Goal: Find specific page/section: Find specific page/section

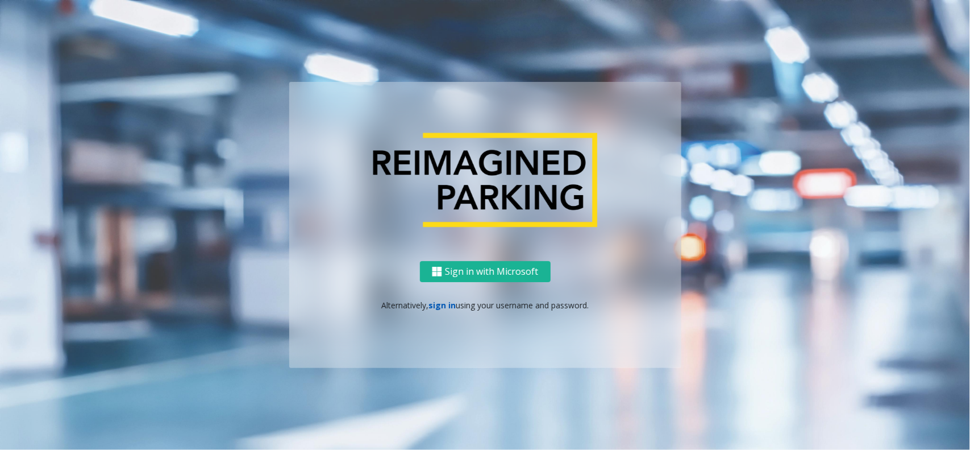
click at [441, 302] on link "sign in" at bounding box center [441, 304] width 27 height 11
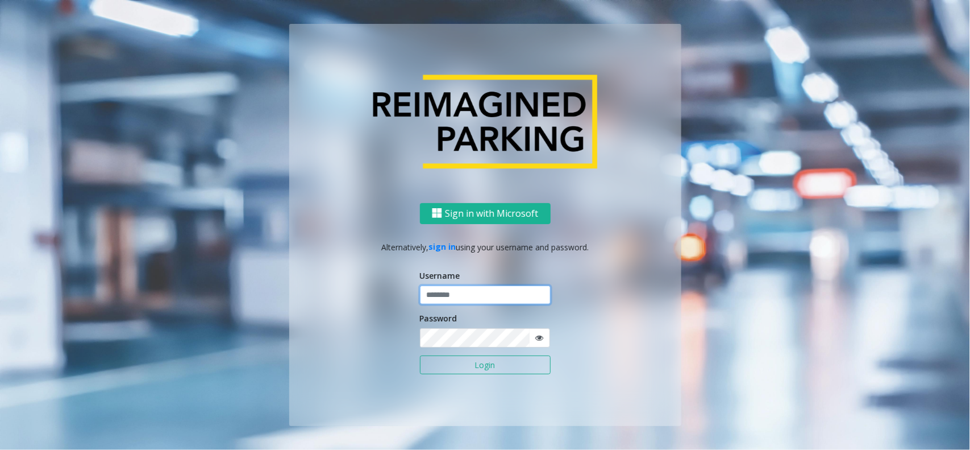
click at [446, 293] on input "text" at bounding box center [485, 294] width 131 height 19
type input "********"
click at [420, 355] on button "Login" at bounding box center [485, 364] width 131 height 19
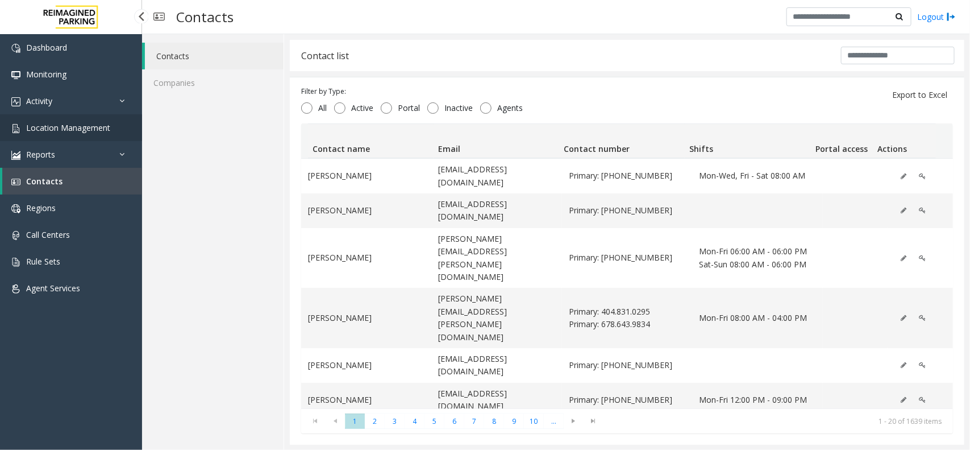
click at [39, 128] on span "Location Management" at bounding box center [68, 127] width 84 height 11
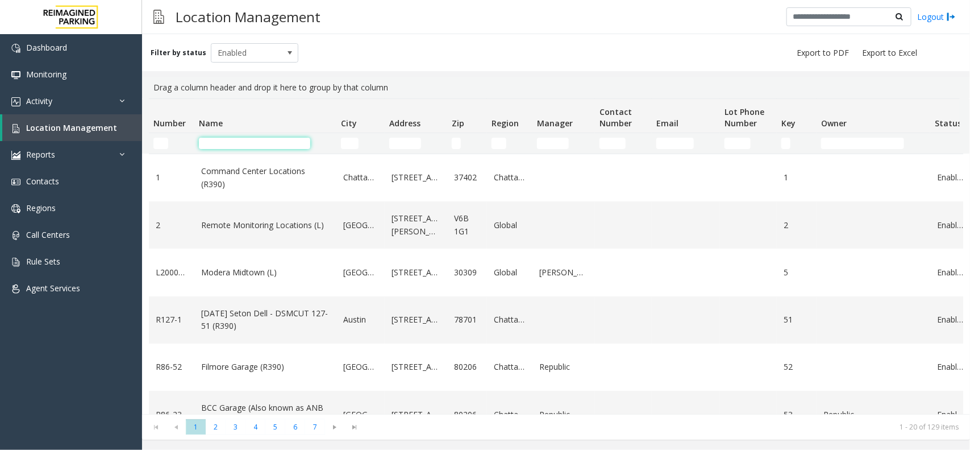
click at [230, 139] on input "Name Filter" at bounding box center [254, 143] width 111 height 11
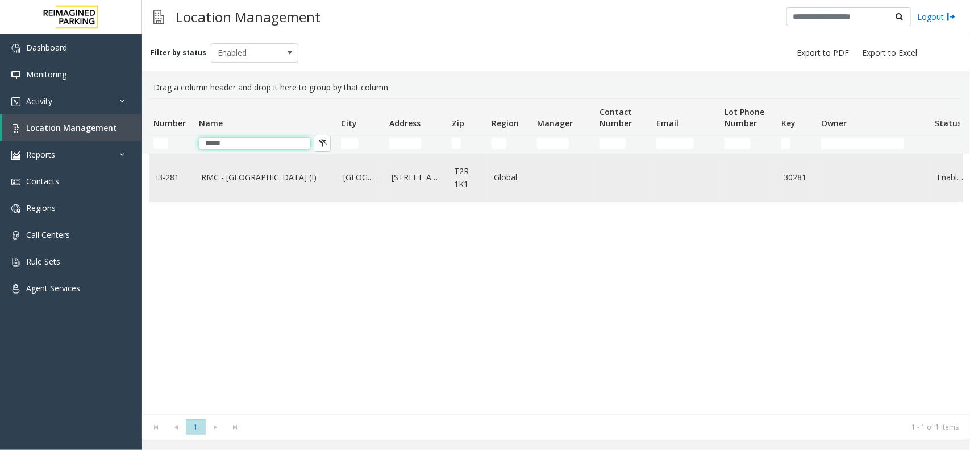
type input "*****"
click at [216, 163] on td "RMC - [GEOGRAPHIC_DATA] (I)" at bounding box center [265, 177] width 142 height 47
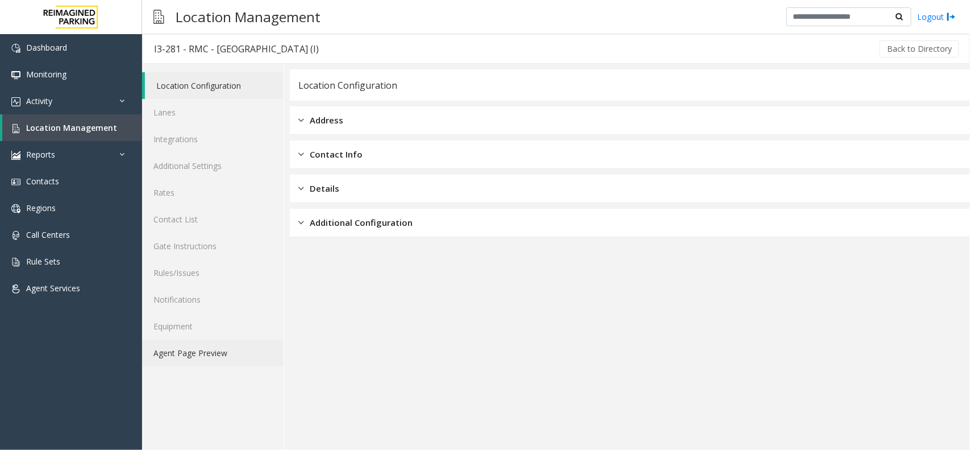
click at [203, 342] on link "Agent Page Preview" at bounding box center [213, 352] width 142 height 27
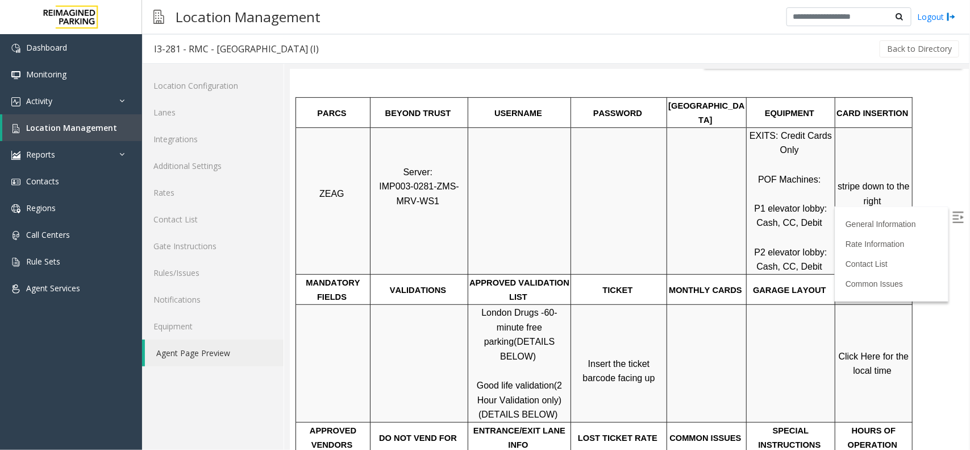
scroll to position [284, 0]
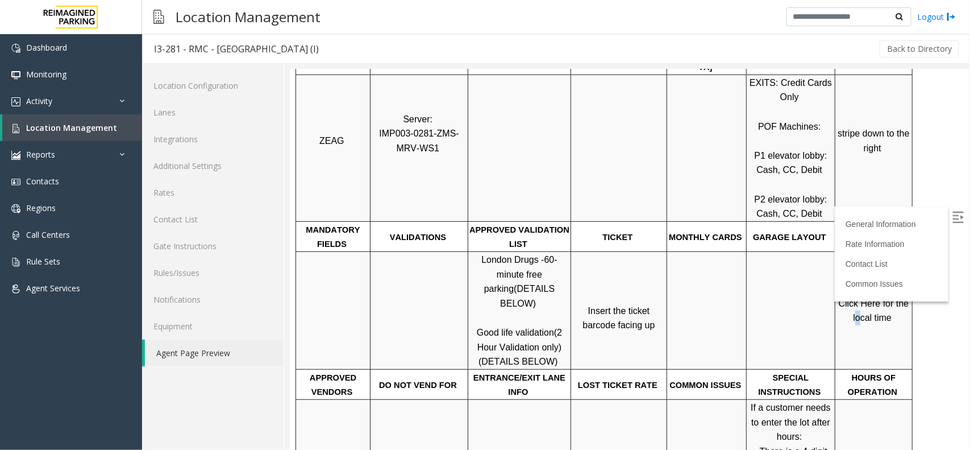
click at [860, 303] on span "Click Here for the local time" at bounding box center [874, 310] width 73 height 24
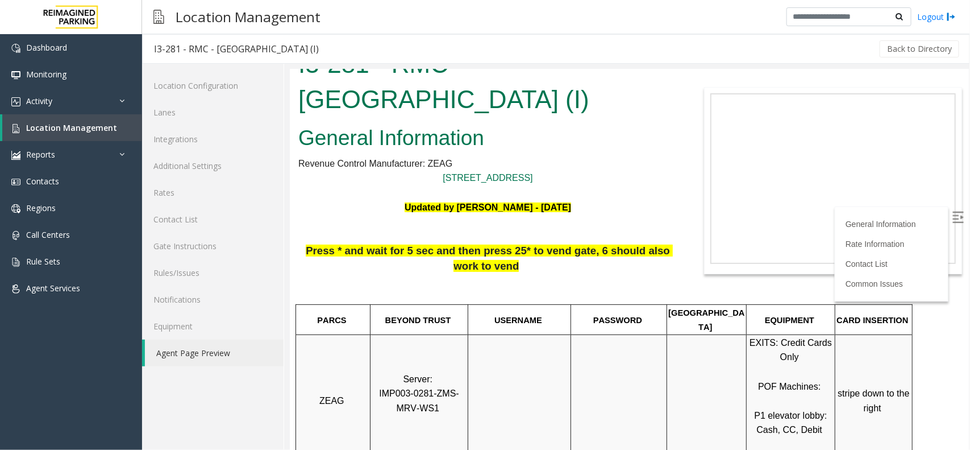
scroll to position [0, 0]
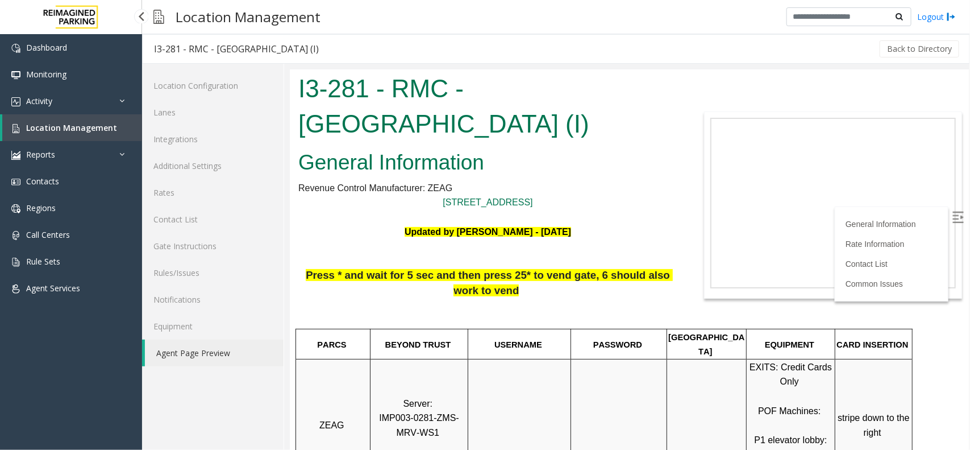
click at [118, 125] on link "Location Management" at bounding box center [72, 127] width 140 height 27
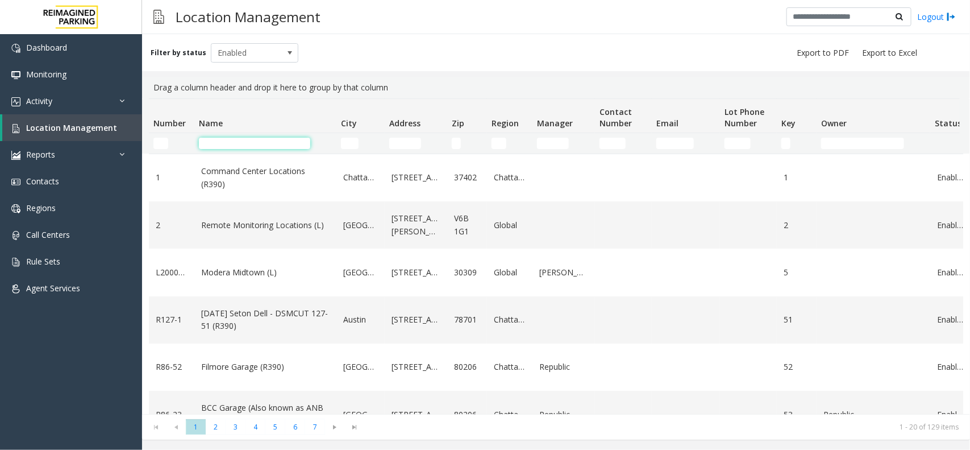
click at [271, 144] on input "Name Filter" at bounding box center [254, 143] width 111 height 11
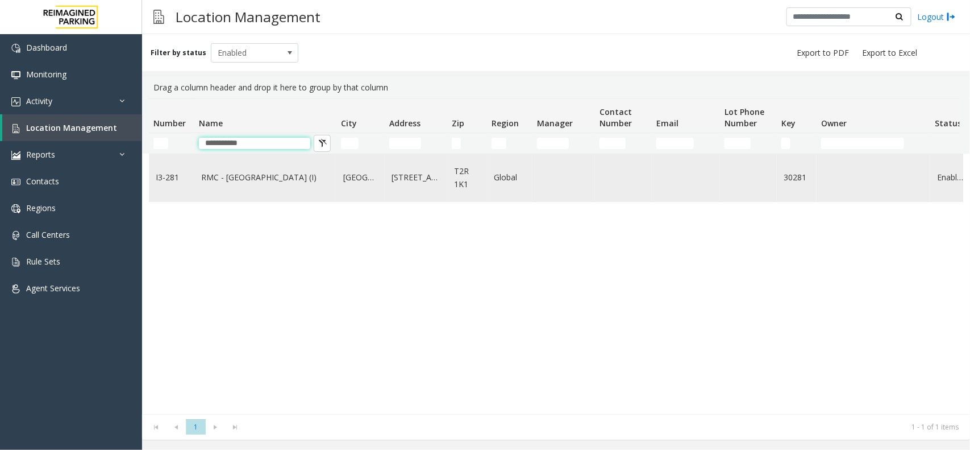
type input "**********"
click at [274, 177] on link "RMC - Mount Royal Village (I)" at bounding box center [265, 177] width 128 height 13
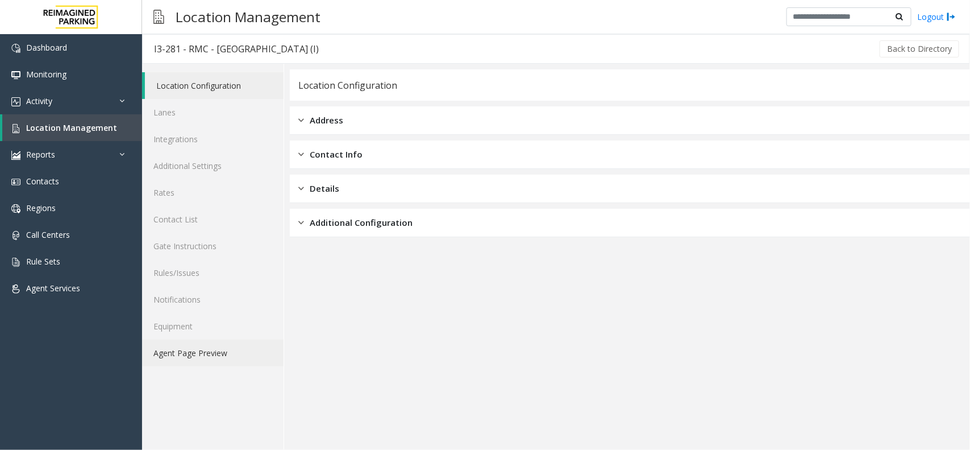
click at [226, 348] on link "Agent Page Preview" at bounding box center [213, 352] width 142 height 27
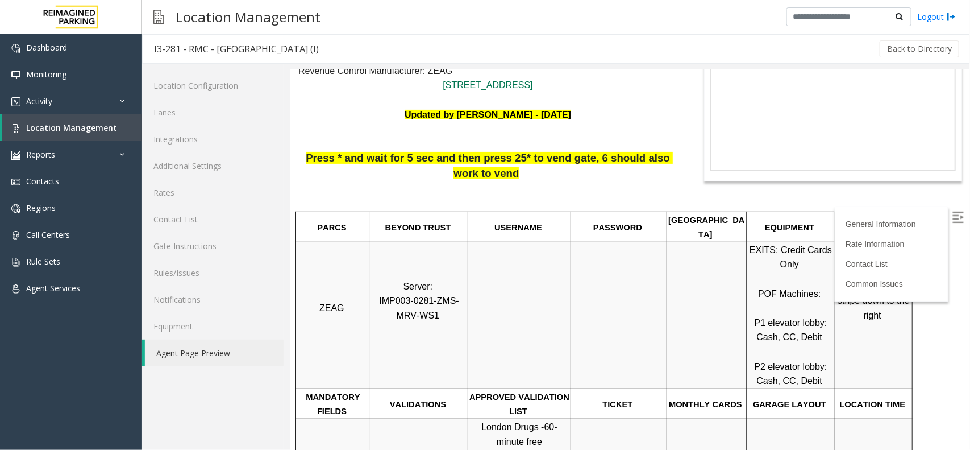
scroll to position [142, 0]
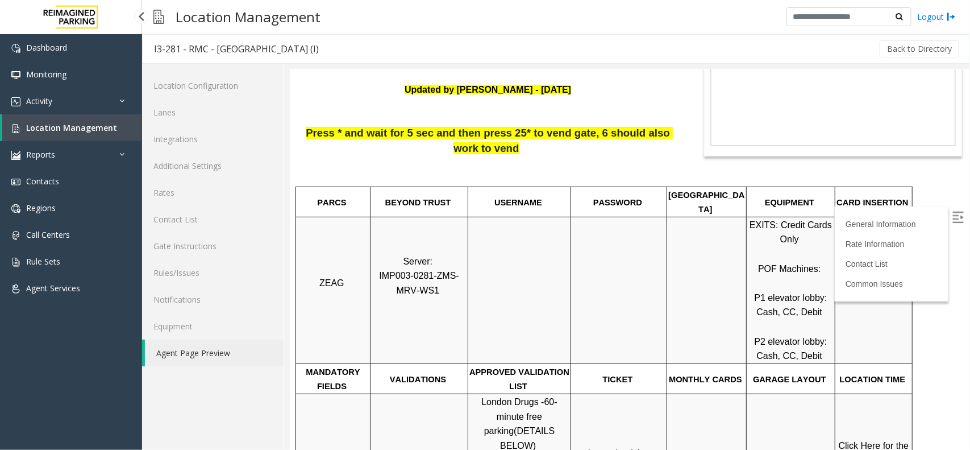
click at [110, 129] on span "Location Management" at bounding box center [71, 127] width 91 height 11
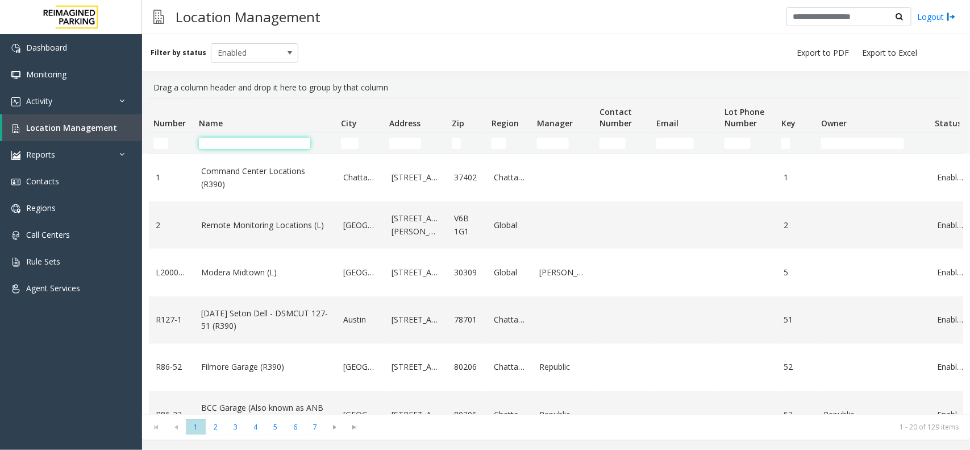
click at [256, 140] on input "Name Filter" at bounding box center [254, 143] width 111 height 11
click at [251, 142] on input "Name Filter" at bounding box center [254, 143] width 111 height 11
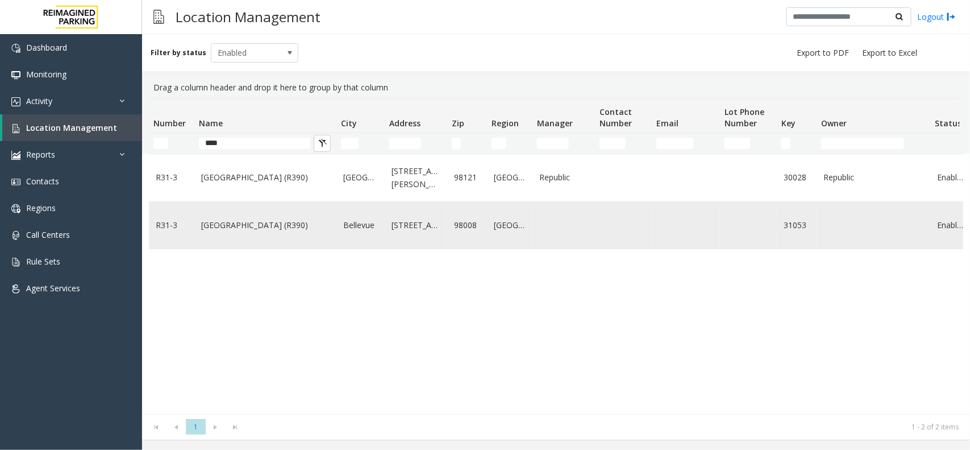
type input "****"
click at [308, 243] on td "Bellevue Technology Center (R390)" at bounding box center [265, 224] width 142 height 47
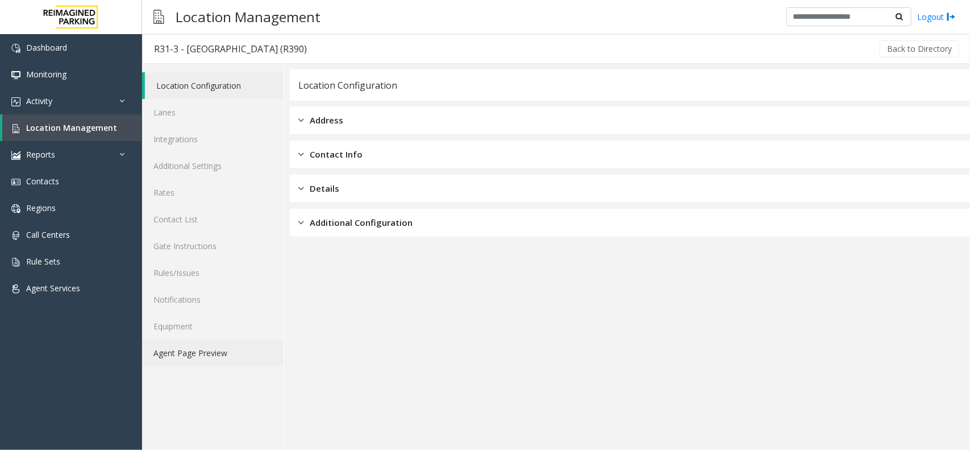
click at [234, 342] on link "Agent Page Preview" at bounding box center [213, 352] width 142 height 27
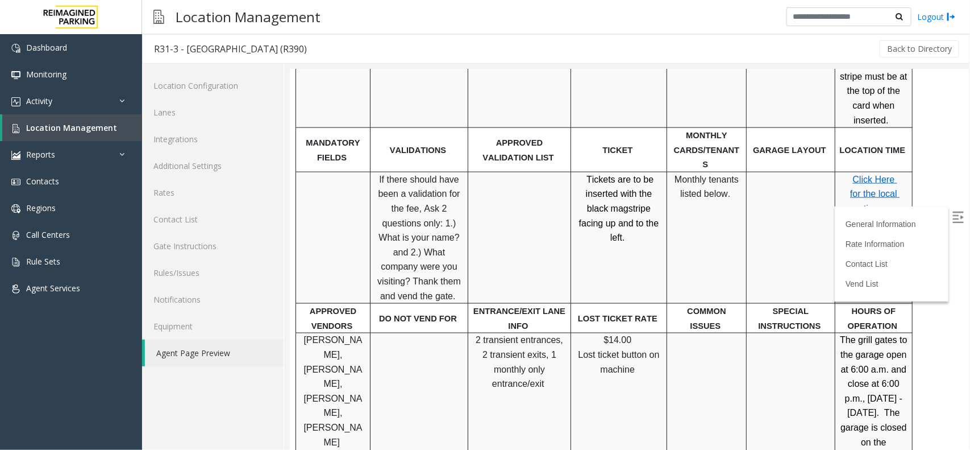
scroll to position [639, 0]
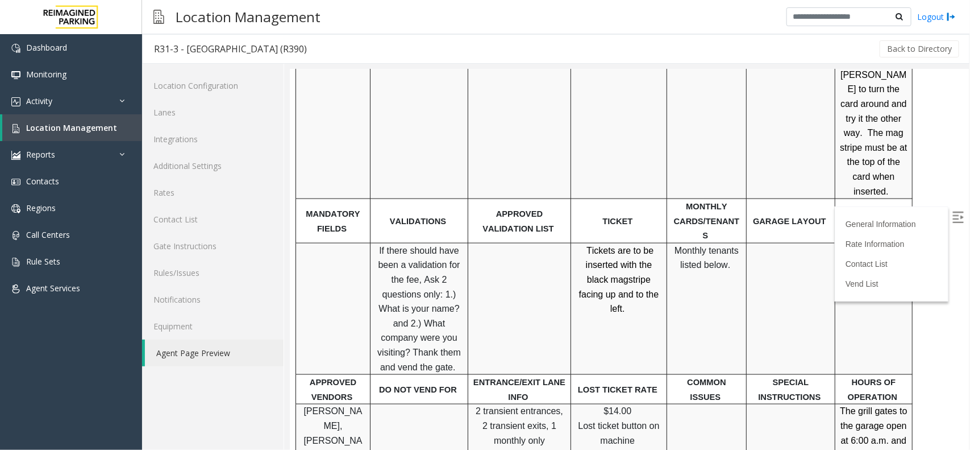
click at [952, 218] on img at bounding box center [957, 216] width 11 height 11
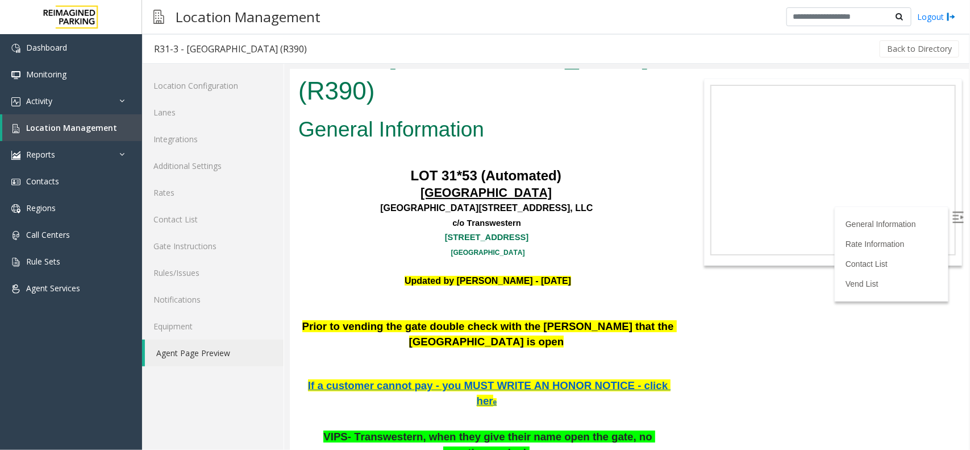
scroll to position [0, 0]
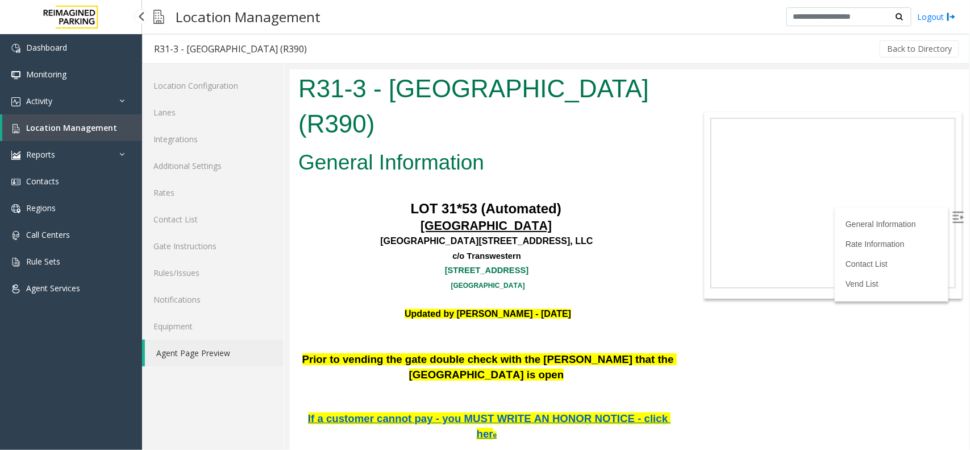
click at [89, 132] on link "Location Management" at bounding box center [72, 127] width 140 height 27
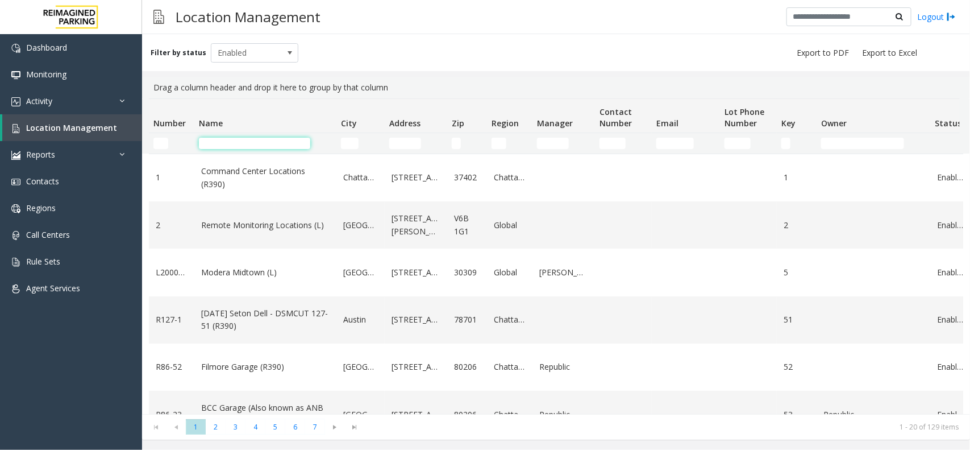
click at [243, 143] on input "Name Filter" at bounding box center [254, 143] width 111 height 11
click at [288, 142] on input "Name Filter" at bounding box center [254, 143] width 111 height 11
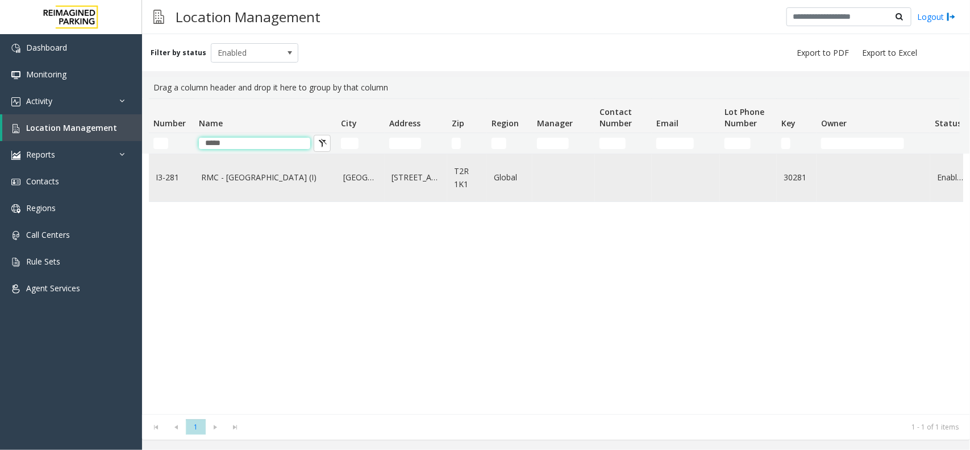
type input "*****"
click at [256, 185] on td "RMC - [GEOGRAPHIC_DATA] (I)" at bounding box center [265, 177] width 142 height 47
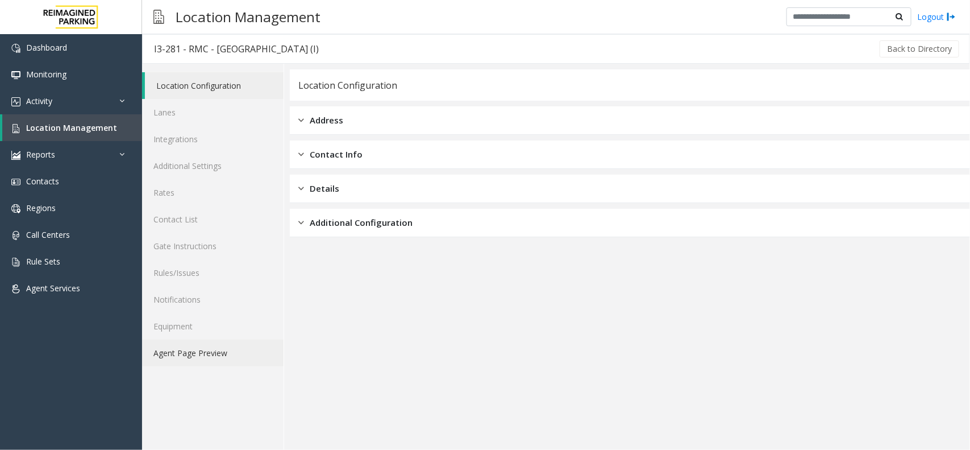
click at [155, 347] on link "Agent Page Preview" at bounding box center [213, 352] width 142 height 27
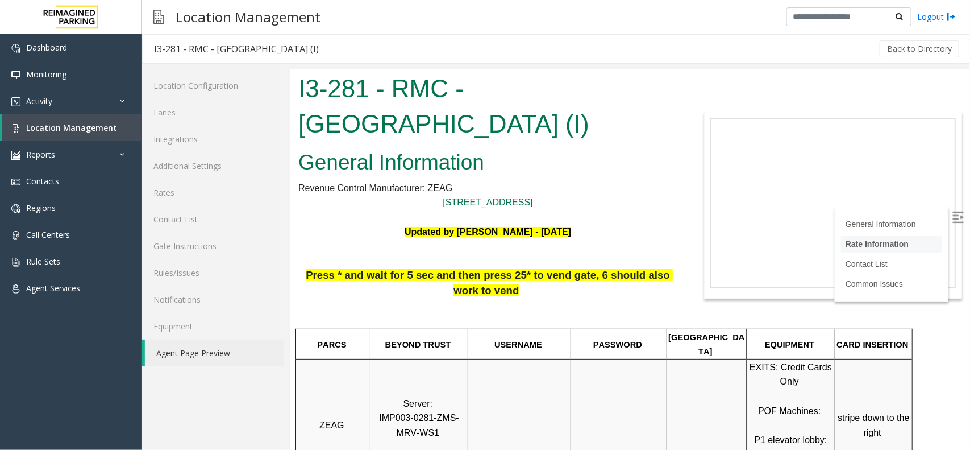
scroll to position [213, 0]
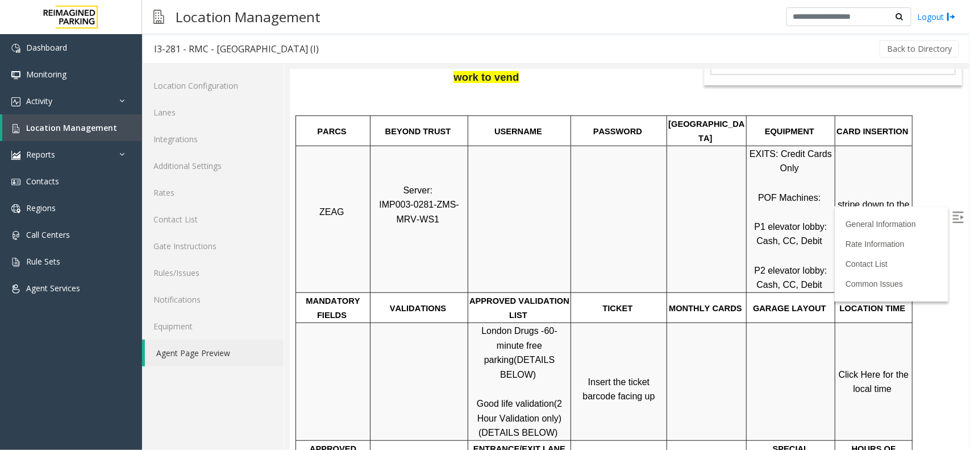
click at [866, 369] on span "Click Here for the local time" at bounding box center [874, 381] width 73 height 24
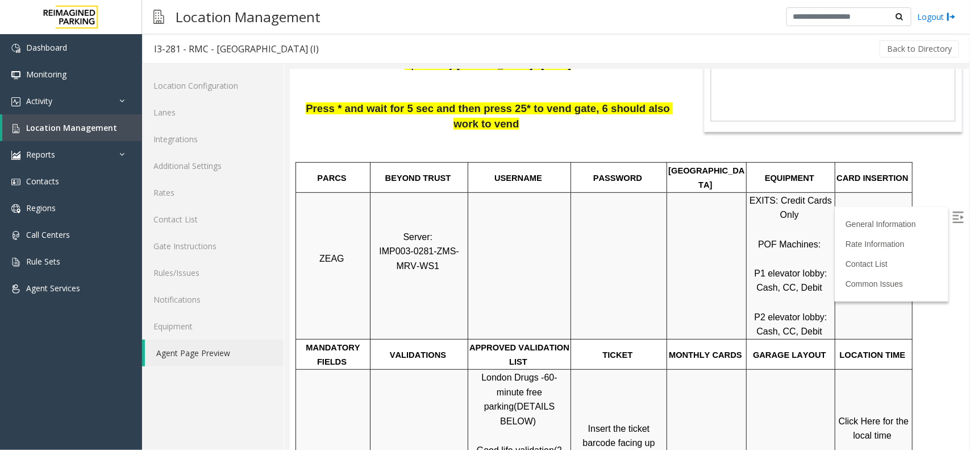
scroll to position [142, 0]
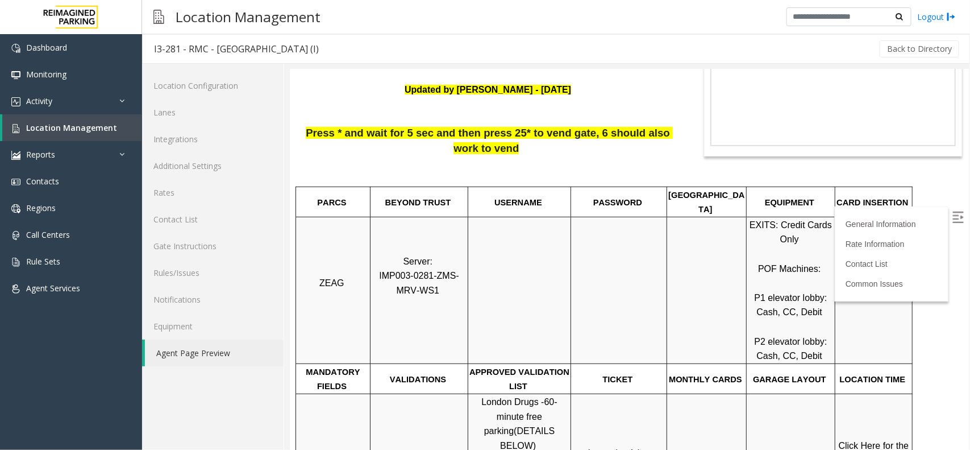
click at [950, 223] on label at bounding box center [958, 218] width 17 height 17
